Goal: Information Seeking & Learning: Learn about a topic

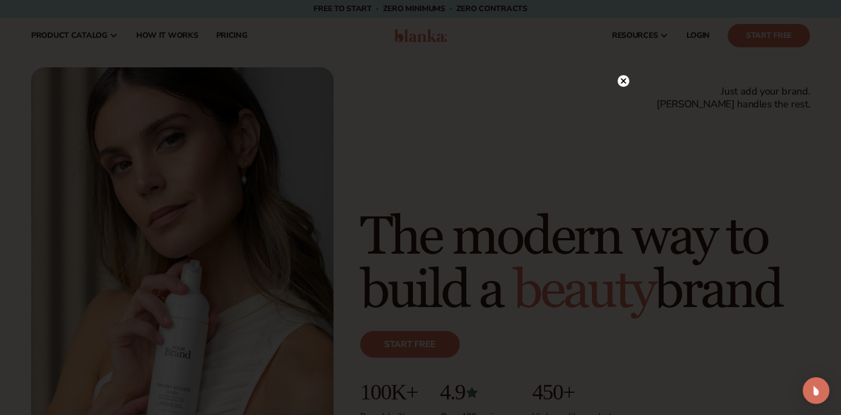
click at [623, 81] on icon at bounding box center [623, 81] width 6 height 6
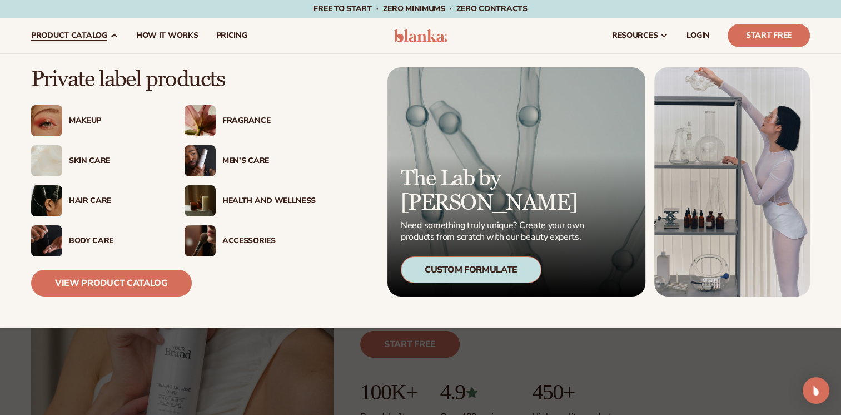
click at [90, 124] on div "Makeup" at bounding box center [115, 120] width 93 height 9
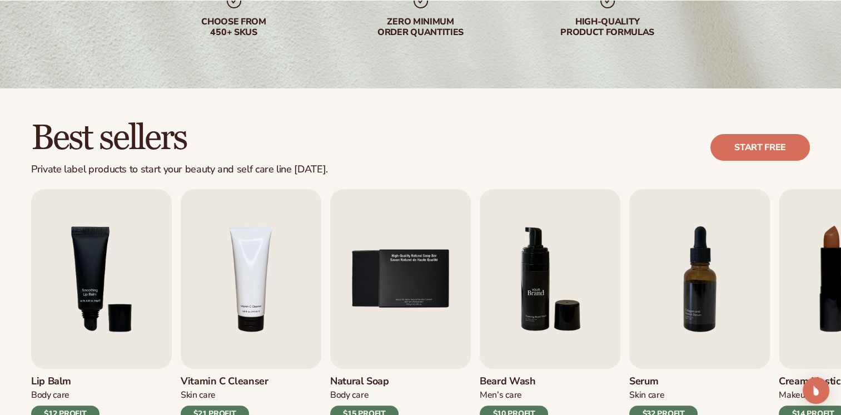
scroll to position [278, 0]
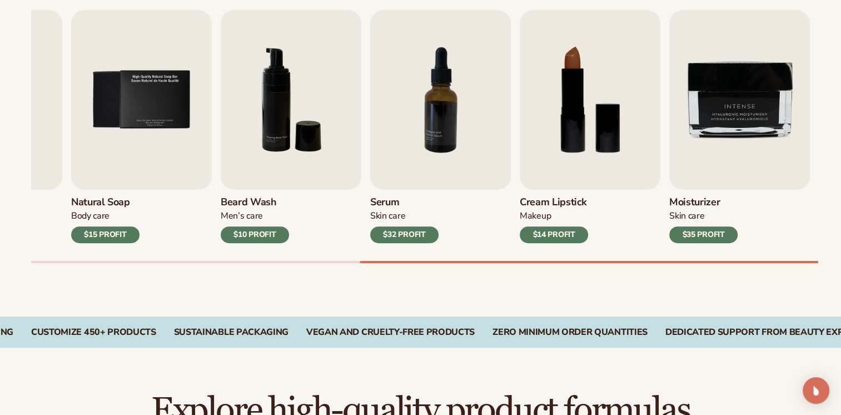
drag, startPoint x: 634, startPoint y: 390, endPoint x: 536, endPoint y: 366, distance: 100.9
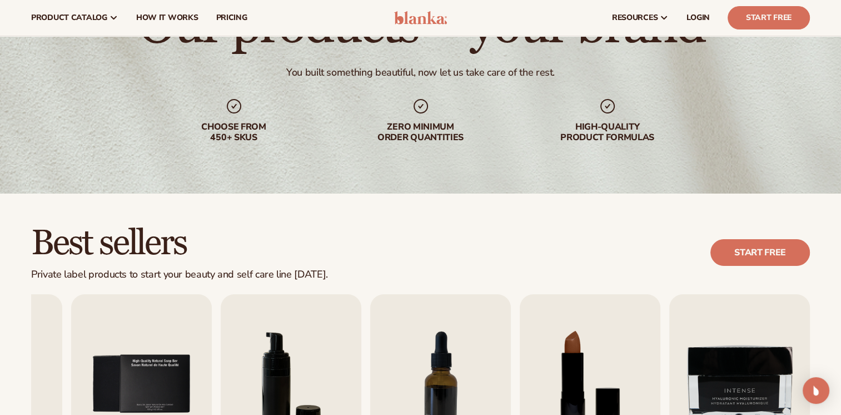
scroll to position [0, 0]
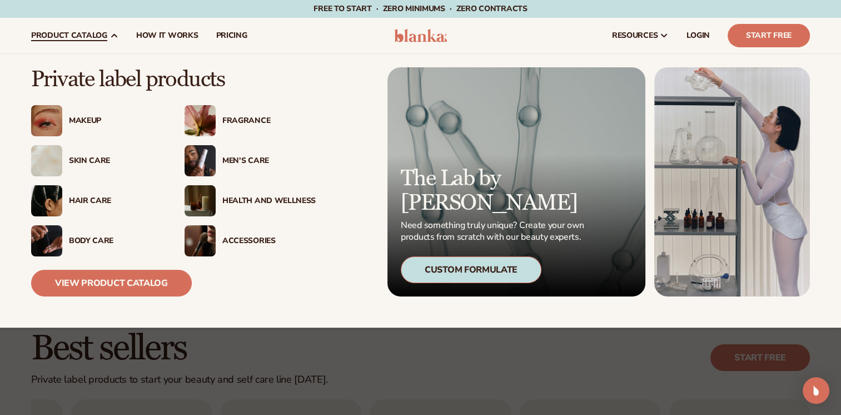
click at [83, 120] on div "Makeup" at bounding box center [115, 120] width 93 height 9
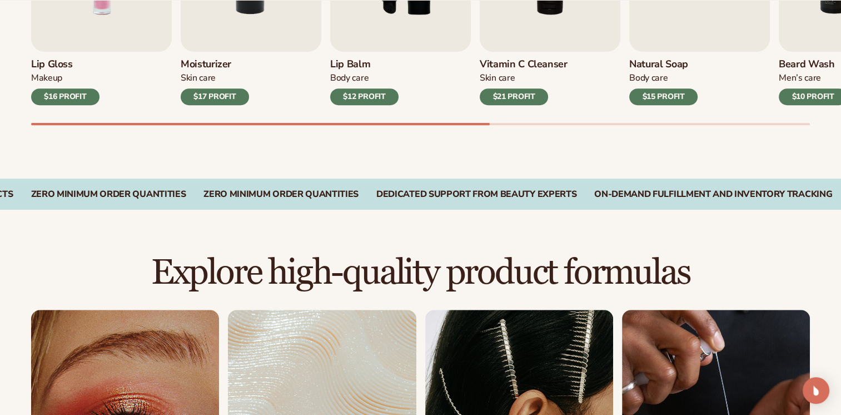
scroll to position [612, 0]
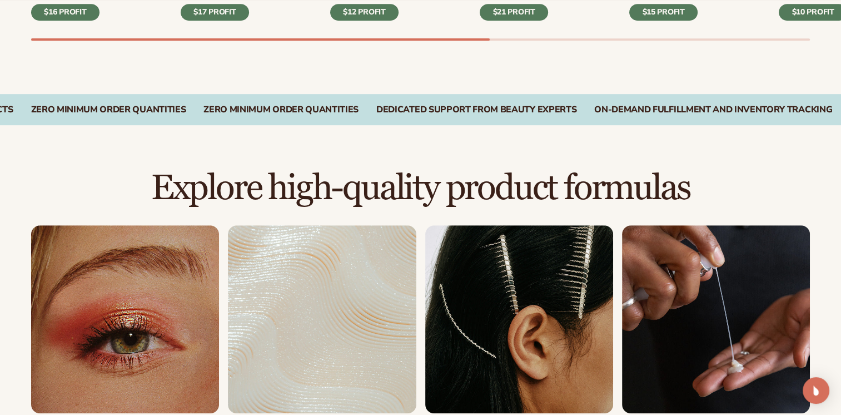
click at [131, 311] on link "1 / 8" at bounding box center [125, 331] width 188 height 212
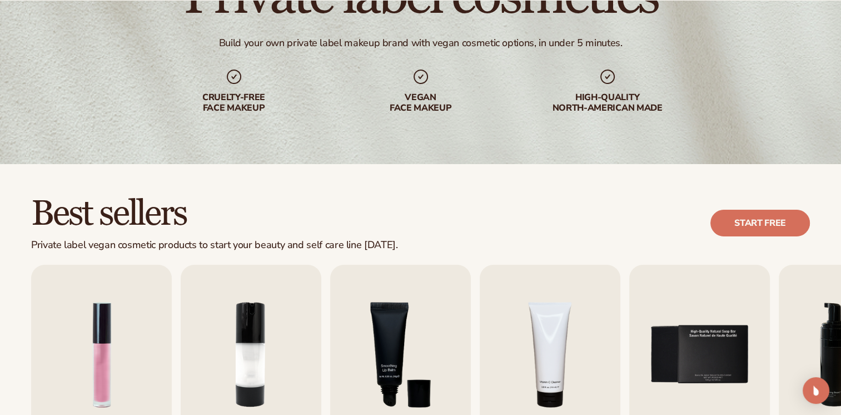
scroll to position [278, 0]
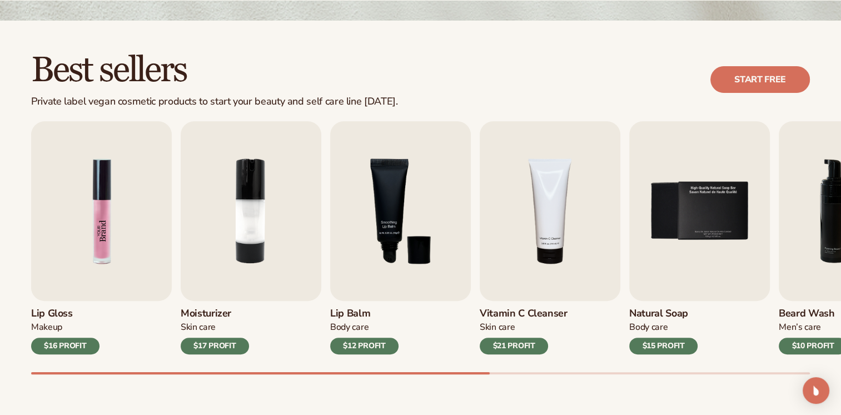
click at [87, 241] on img "1 / 9" at bounding box center [101, 211] width 141 height 180
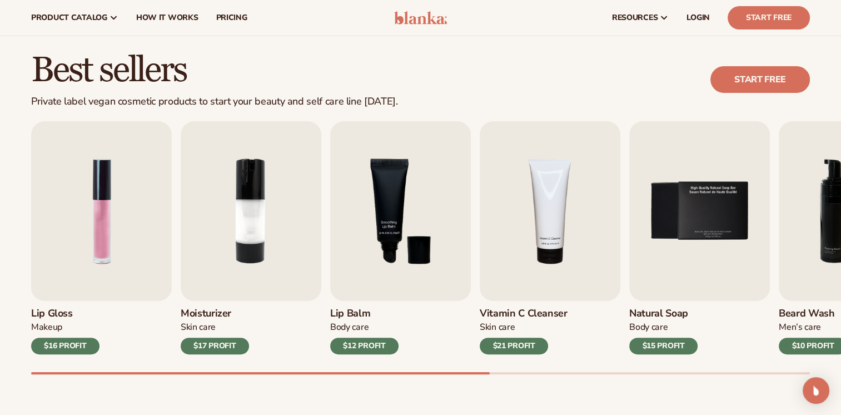
scroll to position [0, 0]
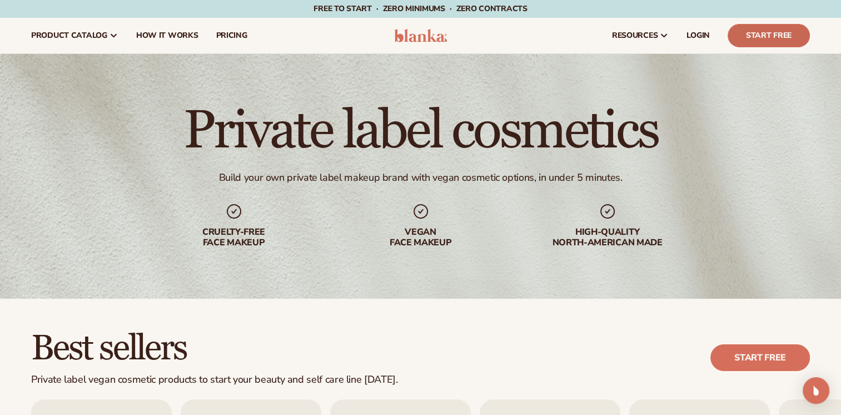
click at [761, 41] on link "Start Free" at bounding box center [769, 35] width 82 height 23
click at [142, 33] on span "How It Works" at bounding box center [167, 35] width 62 height 9
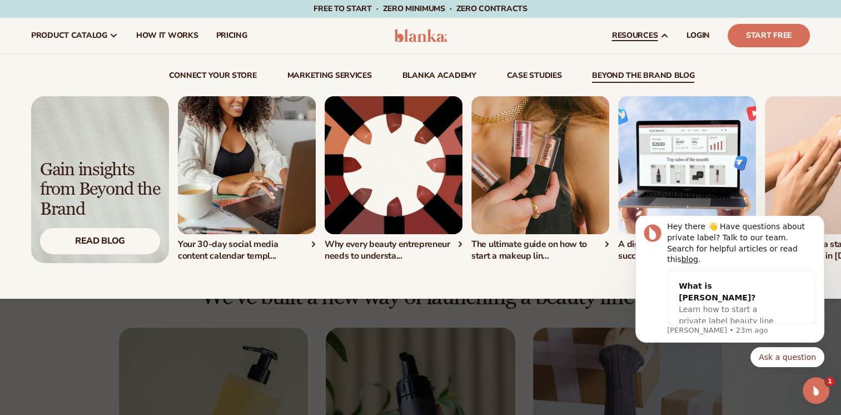
click at [554, 150] on img "3 / 5" at bounding box center [540, 165] width 138 height 138
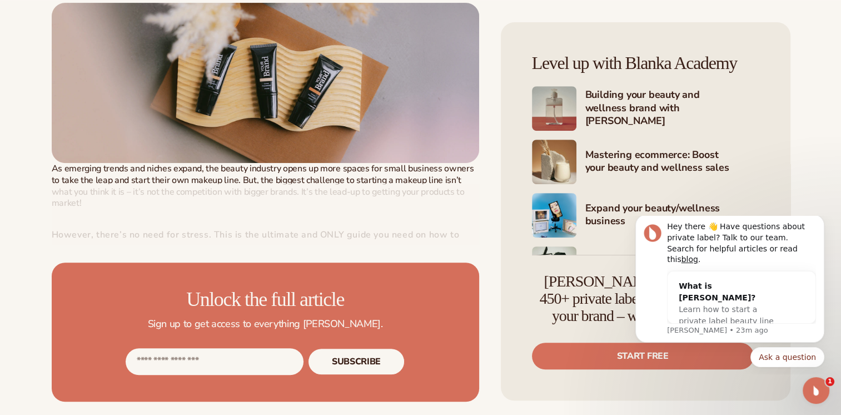
scroll to position [556, 0]
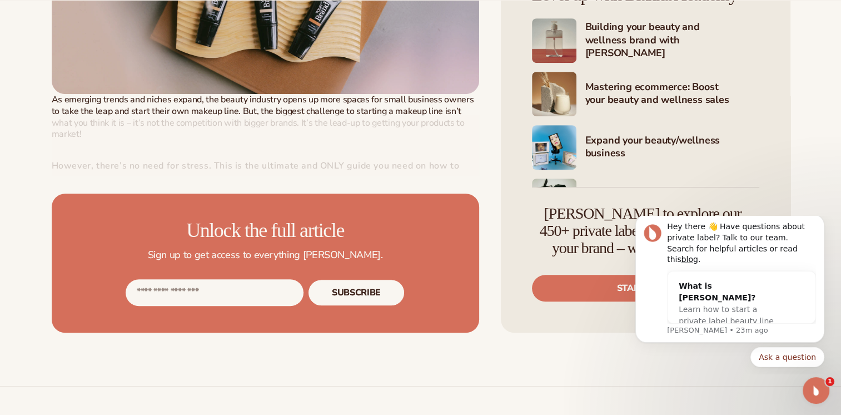
click at [229, 289] on input "Email address" at bounding box center [215, 292] width 178 height 27
click at [254, 297] on input "Email address" at bounding box center [215, 292] width 178 height 27
type input "**********"
click at [367, 288] on button "Subscribe" at bounding box center [356, 292] width 97 height 27
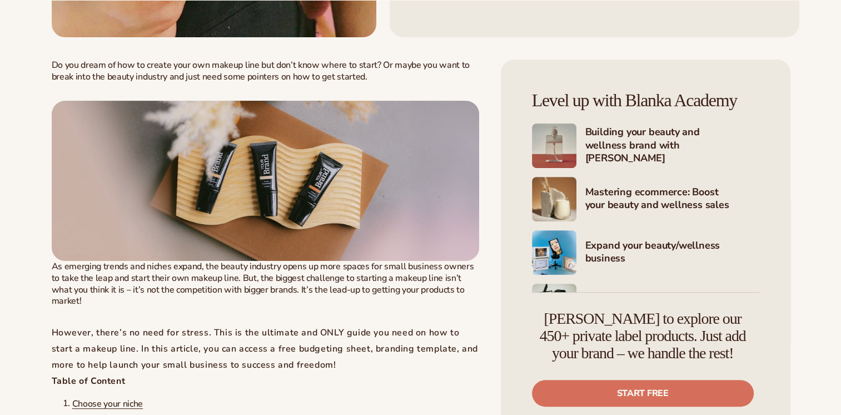
scroll to position [667, 0]
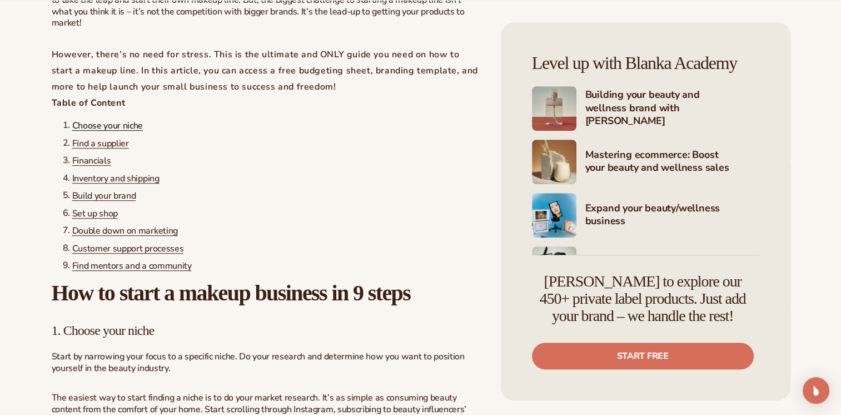
click at [98, 120] on span "Choose your niche" at bounding box center [107, 126] width 71 height 12
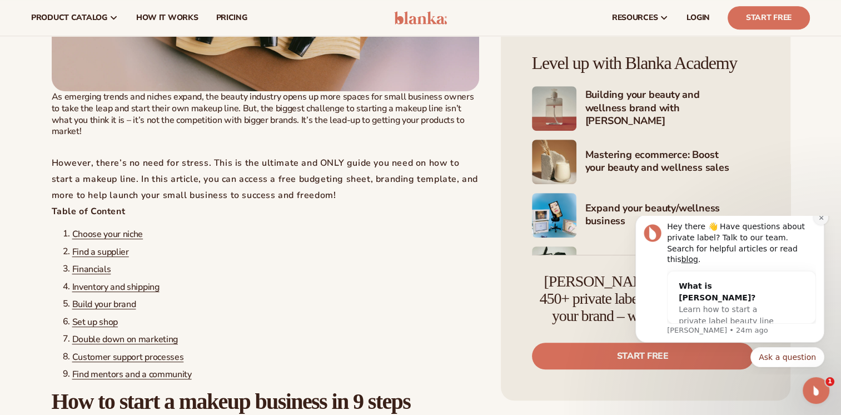
click at [821, 220] on icon "Dismiss notification" at bounding box center [821, 218] width 4 height 4
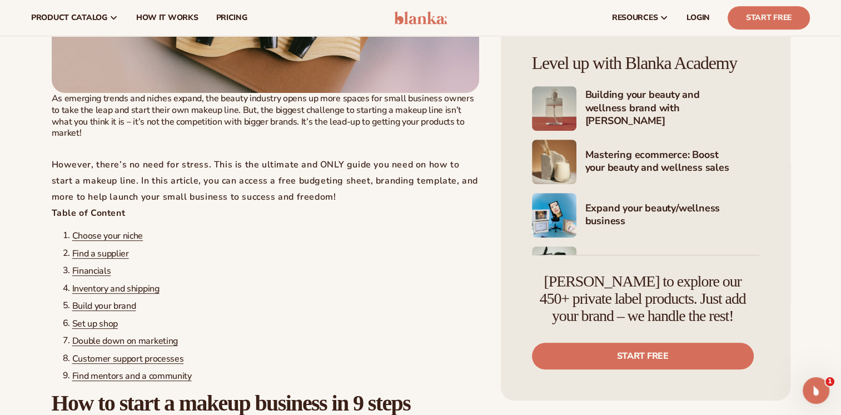
scroll to position [500, 0]
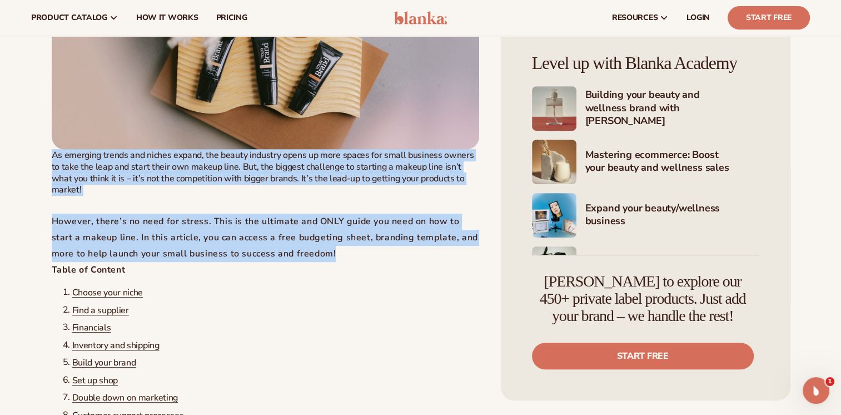
drag, startPoint x: 336, startPoint y: 239, endPoint x: 51, endPoint y: 157, distance: 296.3
click at [52, 157] on div "As emerging trends and niches expand, the beauty industry opens up more spaces …" at bounding box center [266, 206] width 428 height 112
click at [224, 193] on div "As emerging trends and niches expand, the beauty industry opens up more spaces …" at bounding box center [266, 206] width 428 height 112
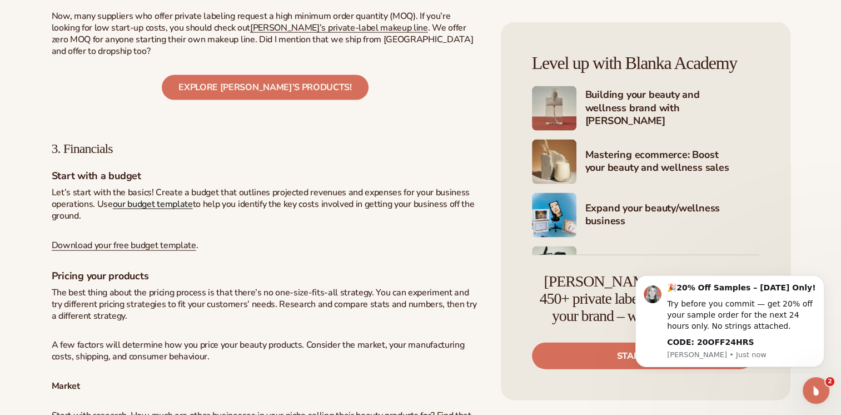
scroll to position [0, 0]
click at [150, 210] on span "our budget template" at bounding box center [153, 204] width 80 height 12
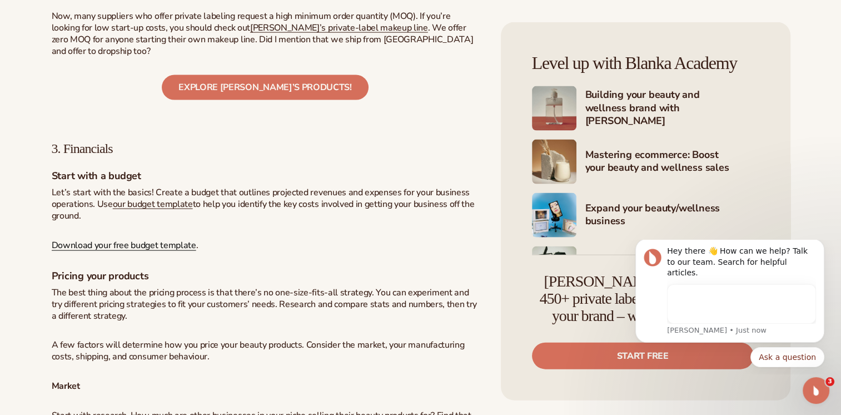
click at [126, 247] on span "Download your free budget template" at bounding box center [124, 246] width 145 height 12
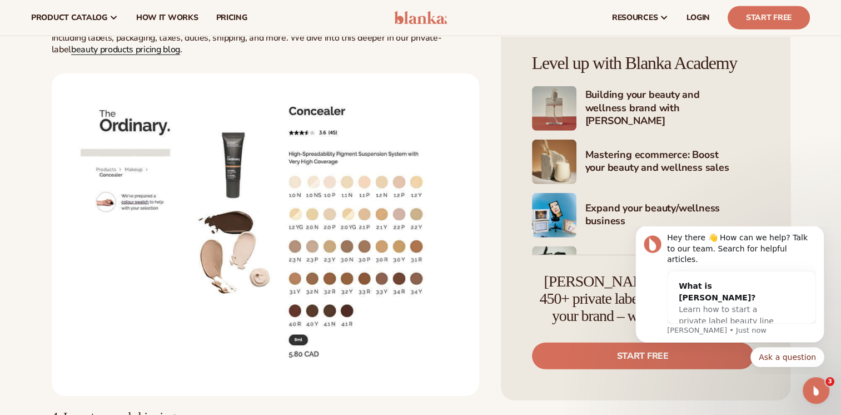
scroll to position [3169, 0]
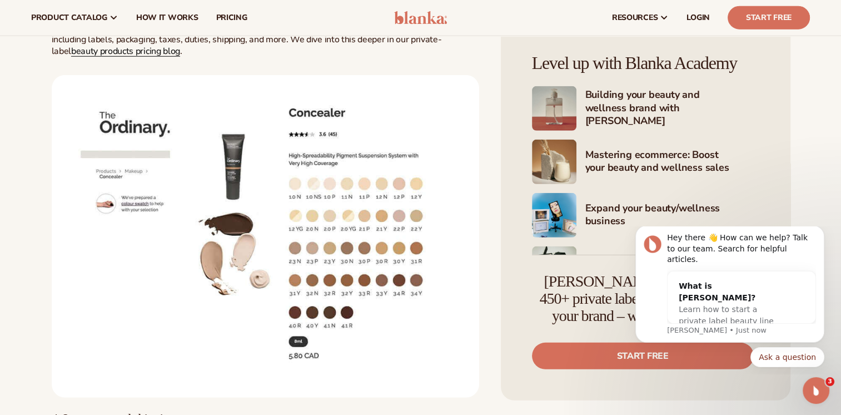
click at [125, 56] on span "beauty products pricing blog" at bounding box center [125, 52] width 109 height 12
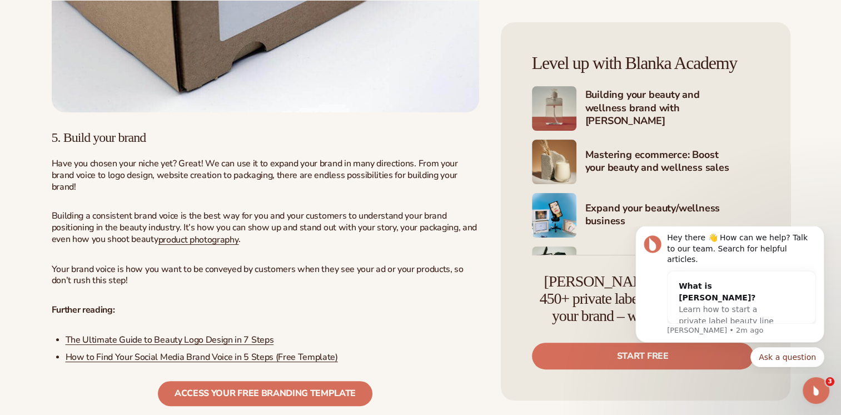
scroll to position [4503, 0]
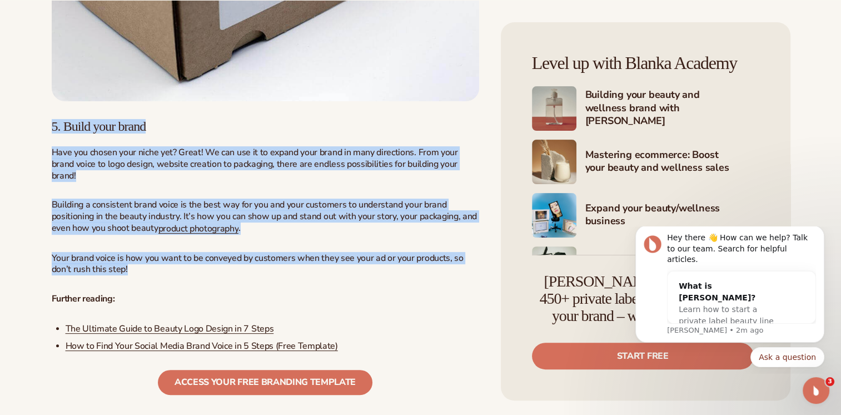
drag, startPoint x: 206, startPoint y: 275, endPoint x: 28, endPoint y: 114, distance: 239.7
drag, startPoint x: 28, startPoint y: 114, endPoint x: 118, endPoint y: 192, distance: 119.0
